Goal: Find contact information: Find contact information

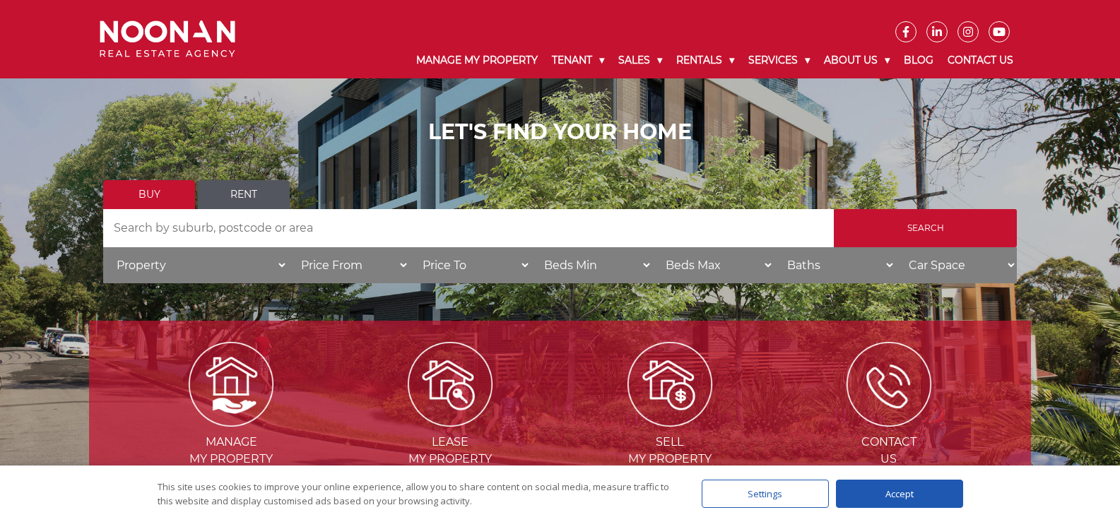
scroll to position [212, 0]
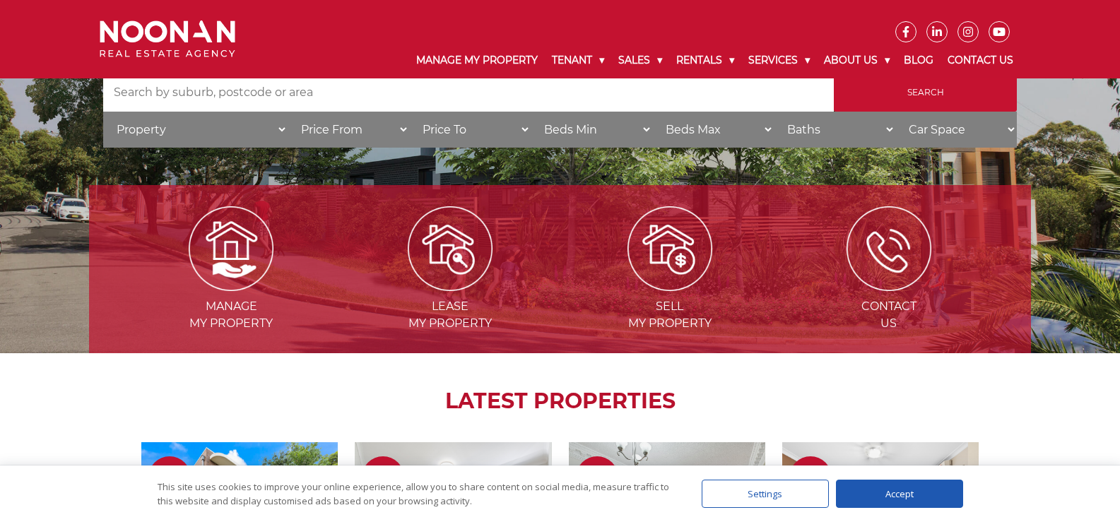
click at [915, 495] on div "Accept" at bounding box center [899, 494] width 127 height 28
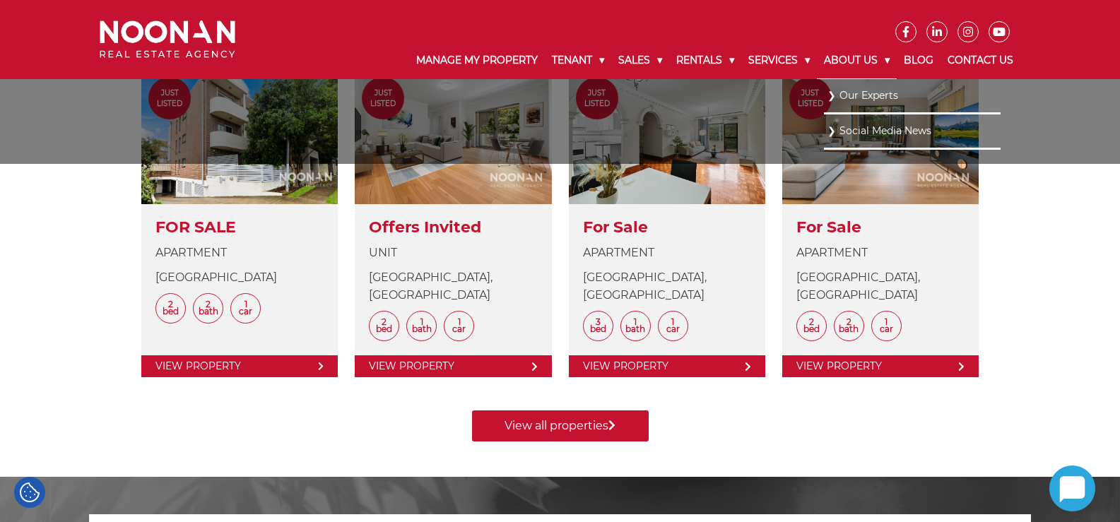
scroll to position [238, 0]
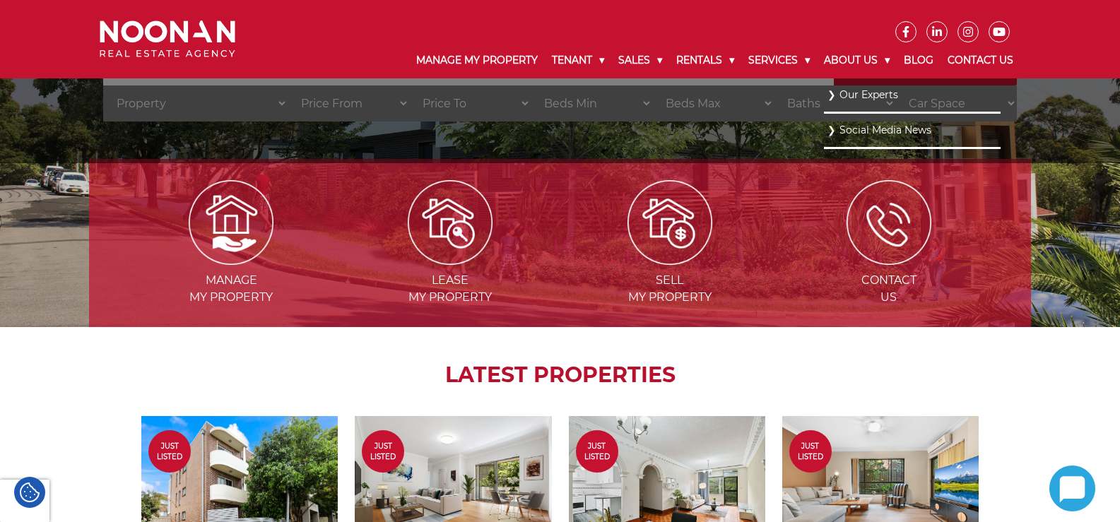
click at [860, 93] on link "Our Experts" at bounding box center [913, 95] width 170 height 19
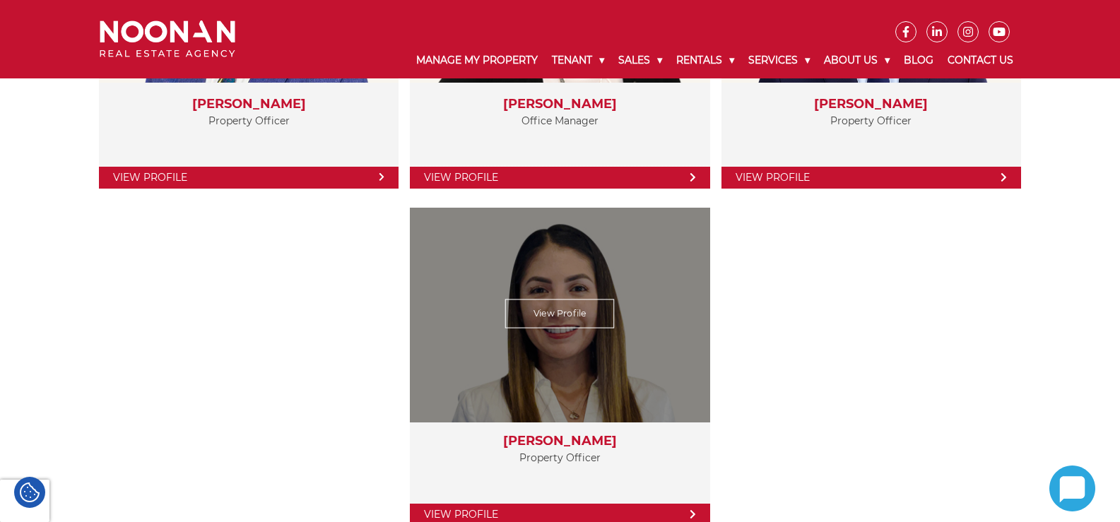
scroll to position [2827, 0]
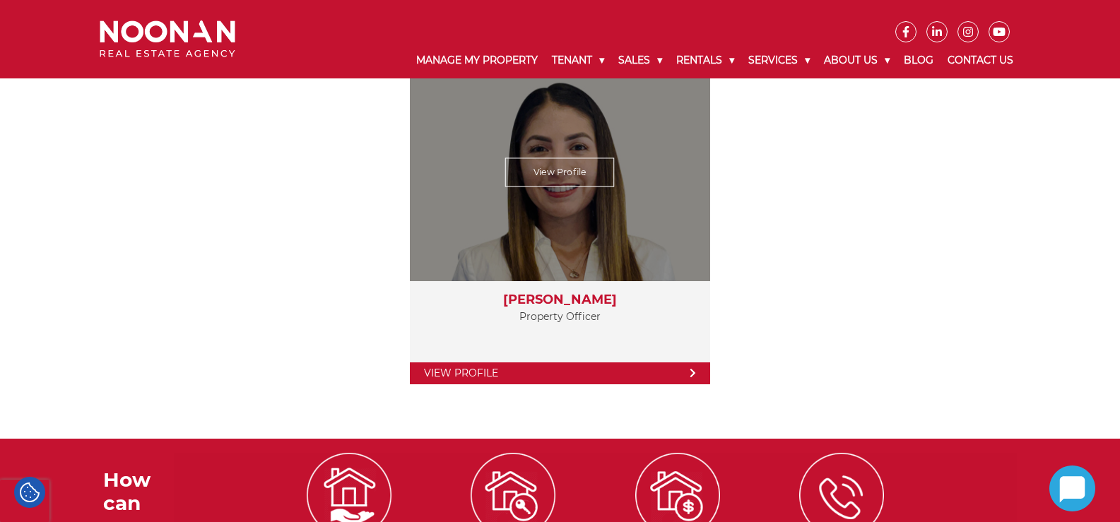
click at [573, 172] on div "Sydney Team View Profile Ifte Taher Property Officer View Profile View Profile …" at bounding box center [560, 39] width 942 height 799
click at [573, 172] on link "View Profile" at bounding box center [560, 172] width 110 height 29
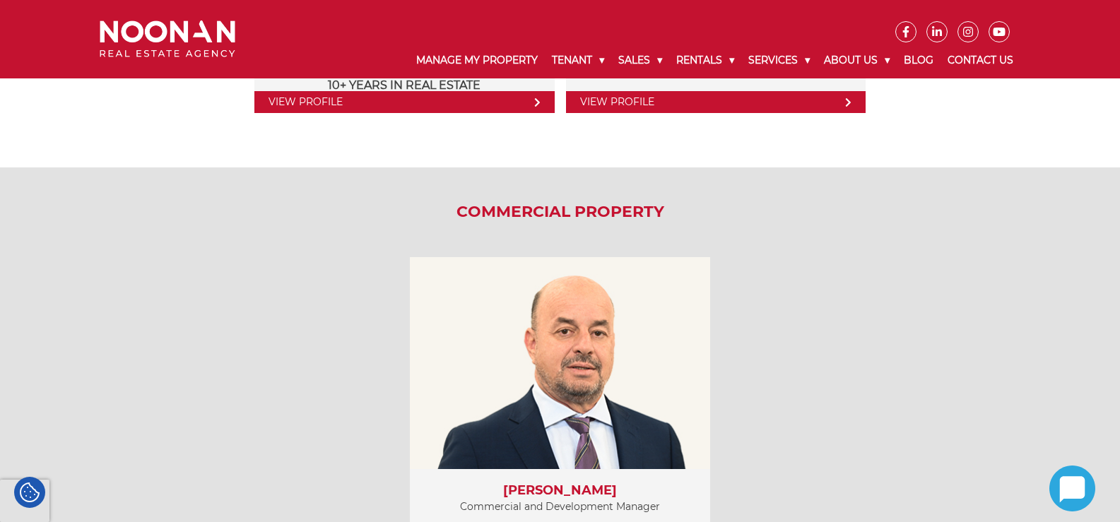
click at [249, 343] on div "Commercial Property View Profile Spiro Veldekis Commercial and Development Mana…" at bounding box center [560, 399] width 942 height 462
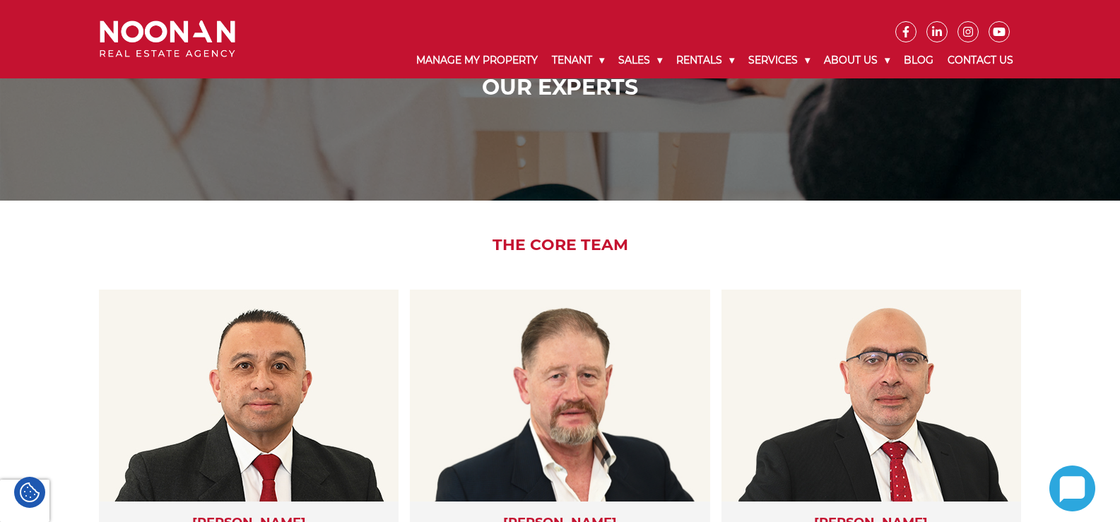
scroll to position [0, 0]
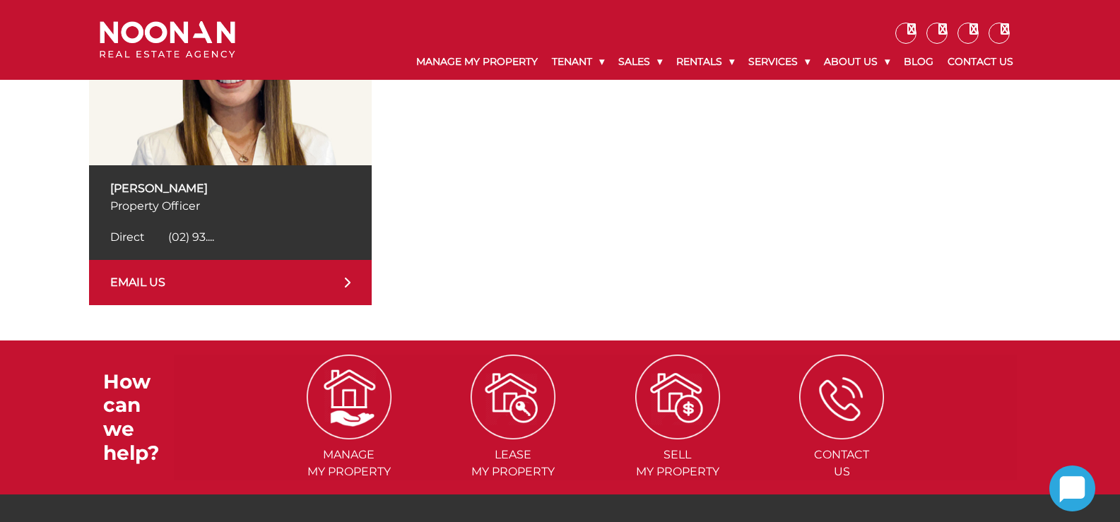
scroll to position [353, 0]
